Goal: Find specific page/section: Find specific page/section

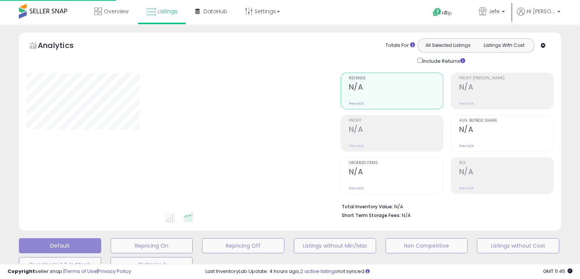
type input "**********"
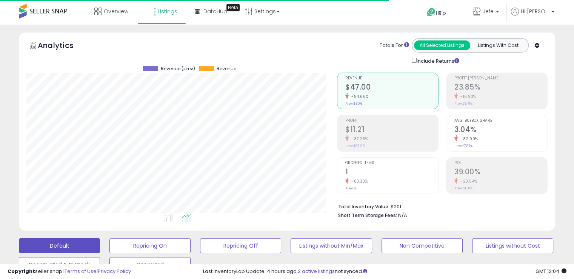
scroll to position [154, 310]
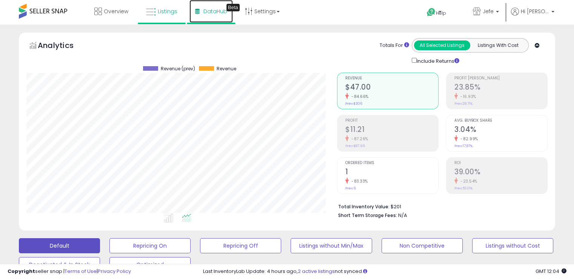
click at [227, 12] on link "DataHub Beta" at bounding box center [211, 11] width 43 height 23
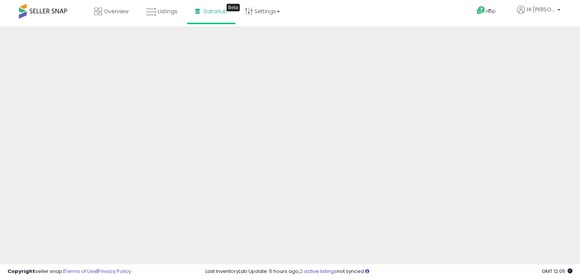
click at [447, 20] on div "Help Contact Support Search Knowledge Hub Request a Feature Hi [PERSON_NAME]" at bounding box center [472, 16] width 191 height 32
